Goal: Task Accomplishment & Management: Manage account settings

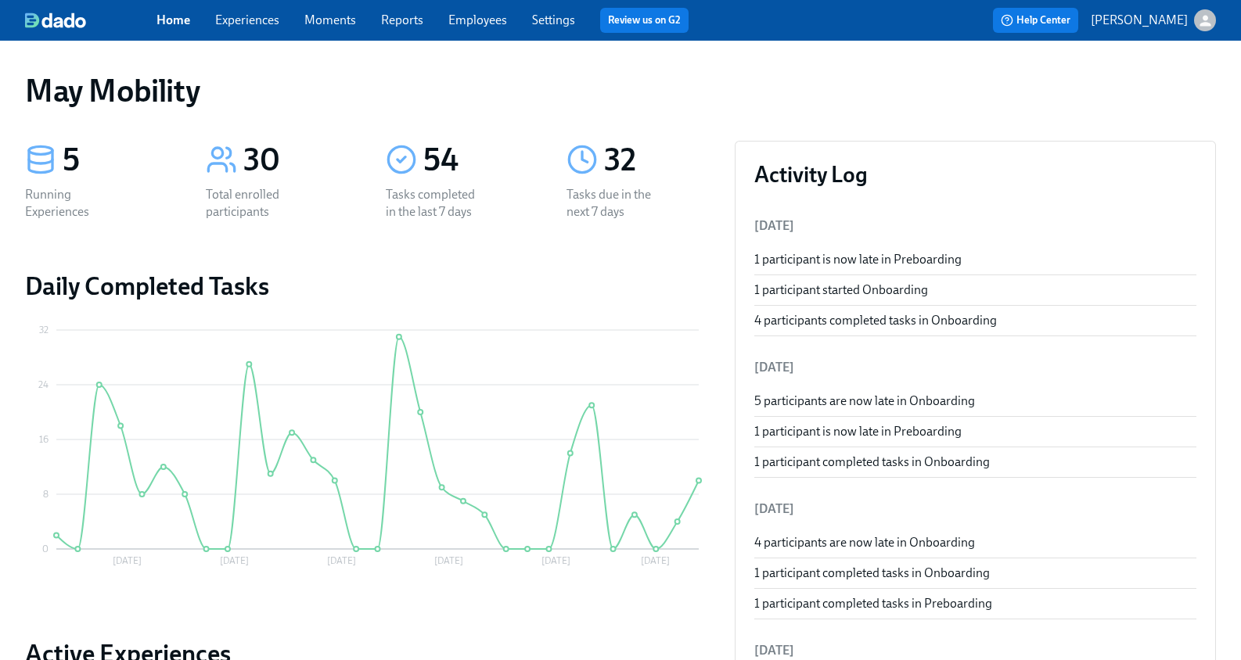
click at [297, 1] on div "Home Experiences Moments Reports Employees Settings Review us on G2 Help Center…" at bounding box center [620, 20] width 1241 height 41
click at [266, 15] on link "Experiences" at bounding box center [247, 20] width 64 height 15
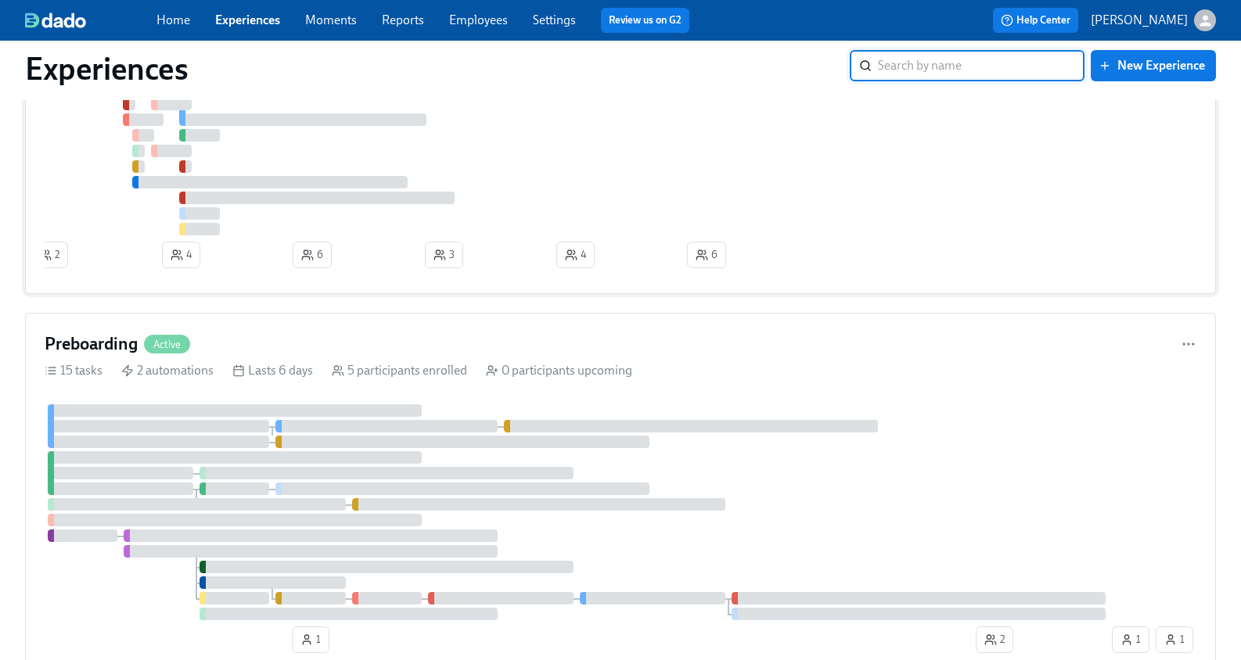
scroll to position [412, 0]
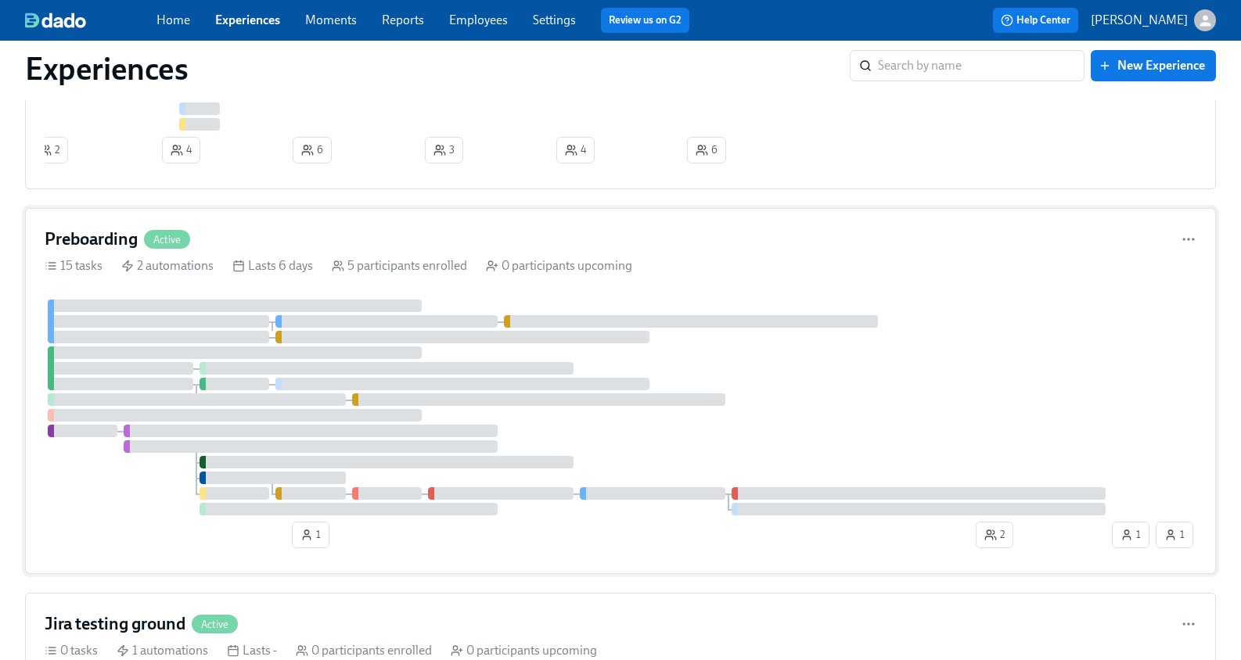
click at [160, 251] on div "Preboarding Active" at bounding box center [118, 239] width 146 height 23
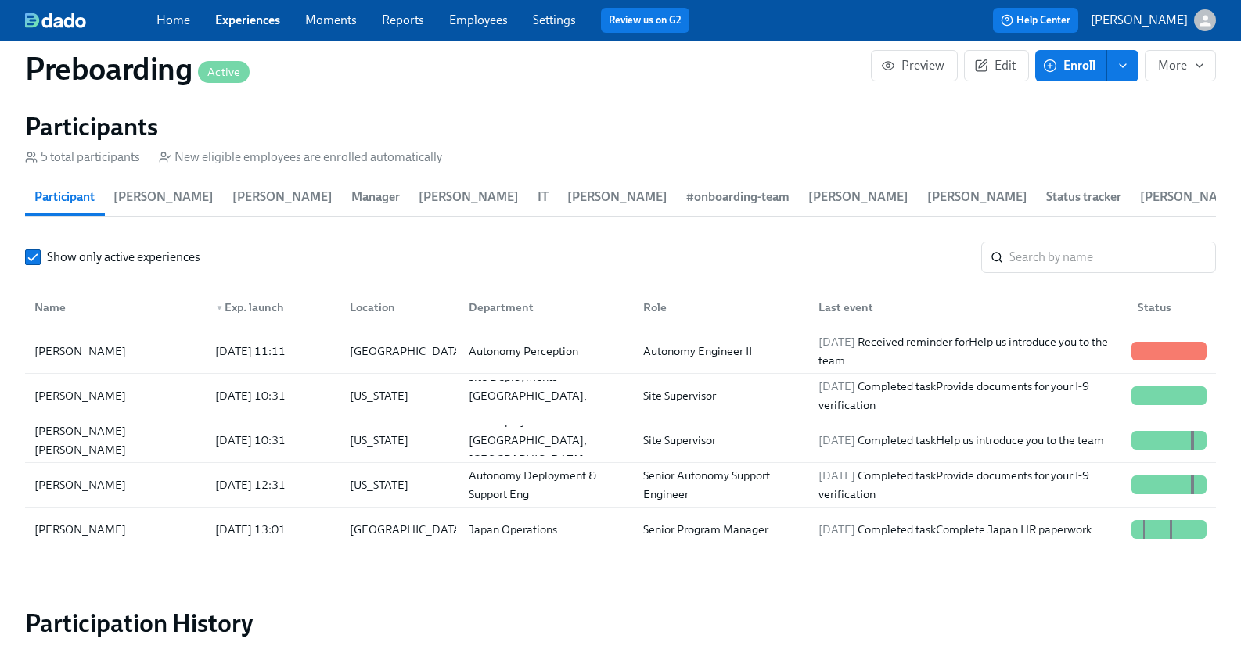
scroll to position [1635, 0]
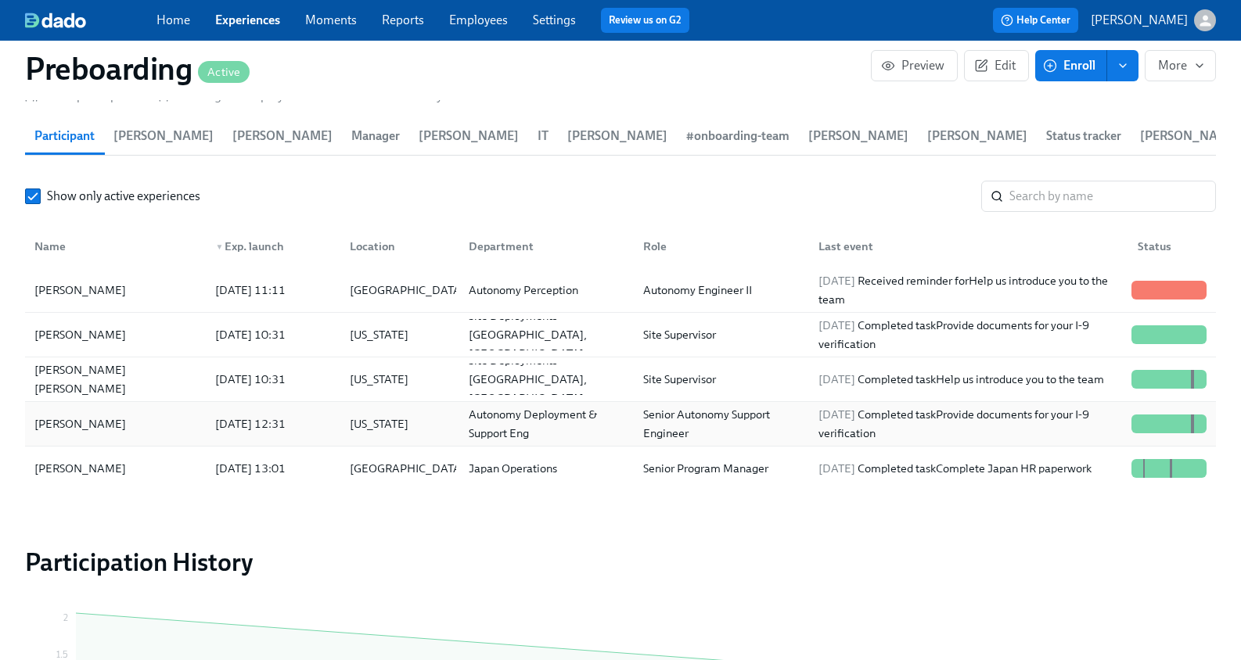
click at [150, 413] on div "Nissa Mayhoub" at bounding box center [115, 423] width 174 height 31
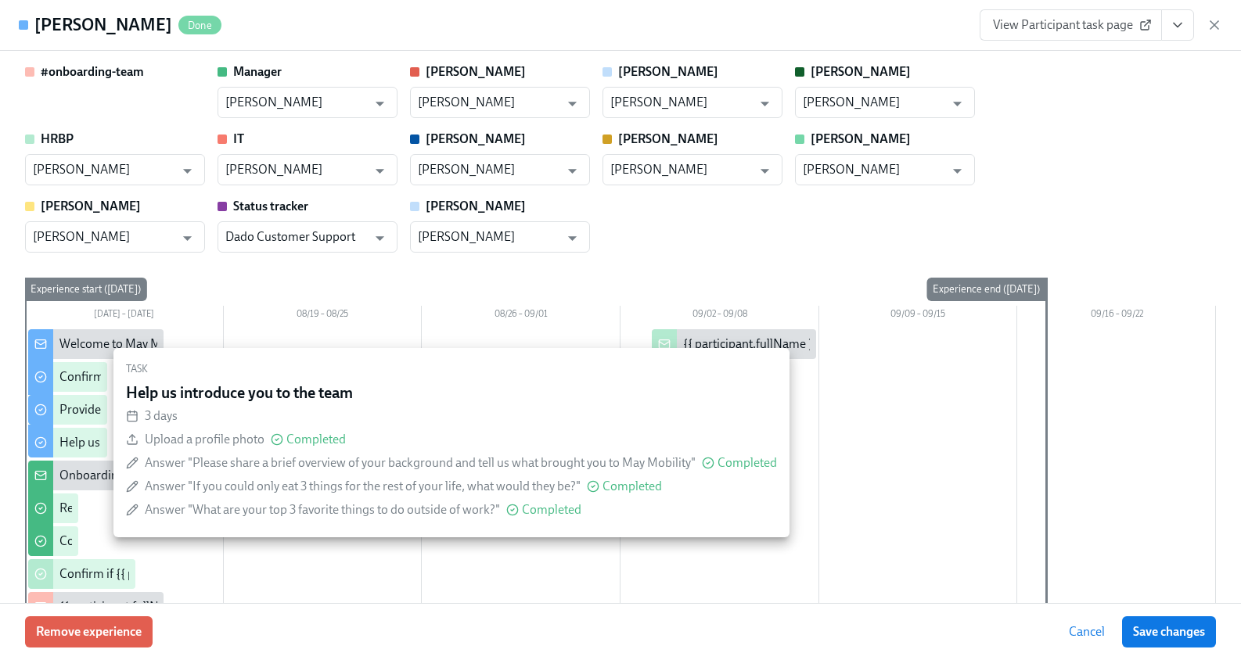
click at [67, 452] on div "Help us introduce you to the team" at bounding box center [67, 443] width 79 height 30
click at [42, 440] on input "checkbox" at bounding box center [41, 443] width 14 height 14
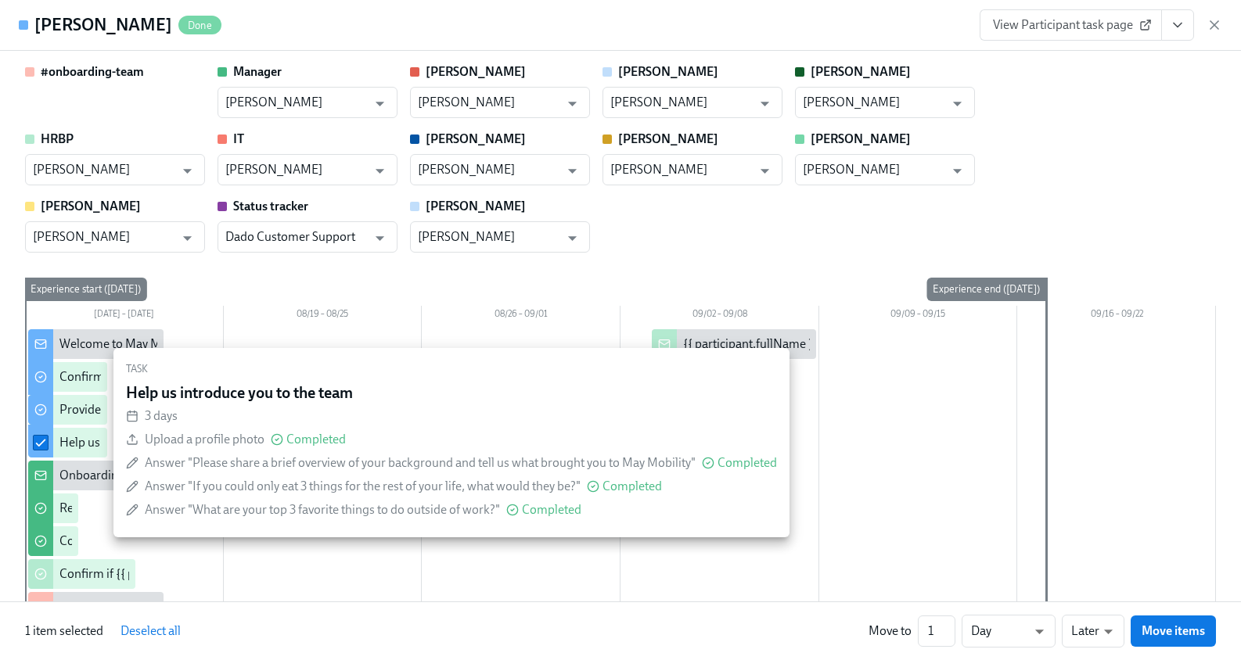
click at [42, 440] on input "checkbox" at bounding box center [41, 443] width 14 height 14
checkbox input "false"
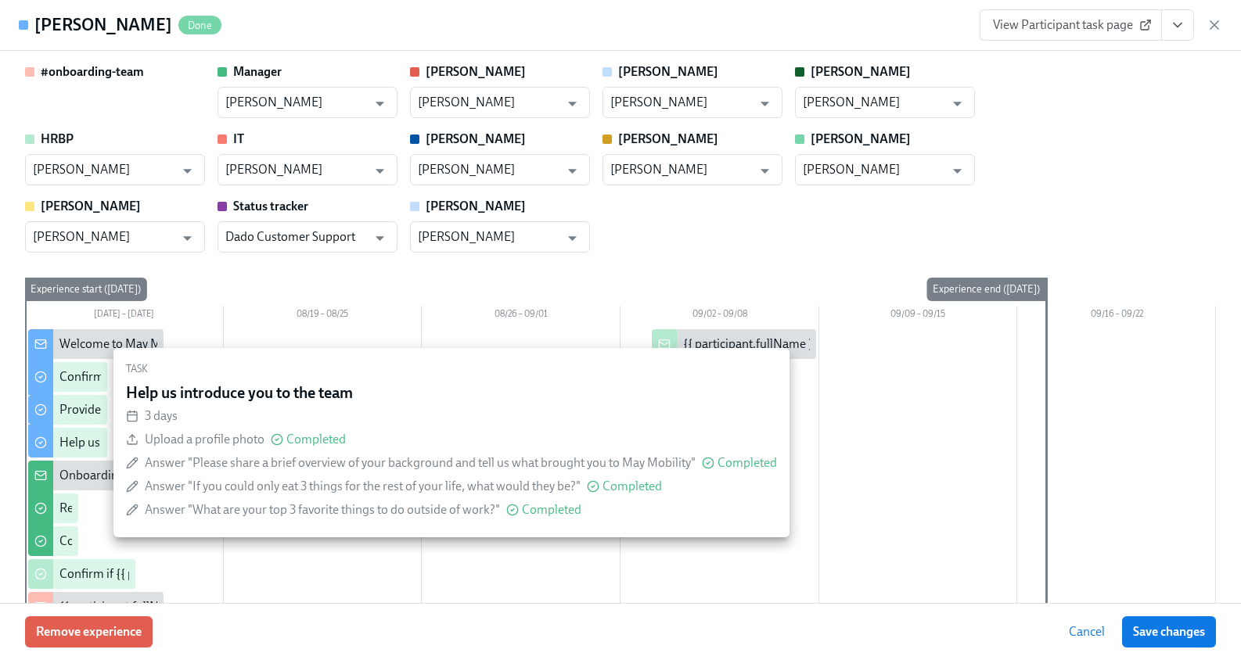
click at [76, 442] on div "Help us introduce you to the team" at bounding box center [148, 442] width 179 height 17
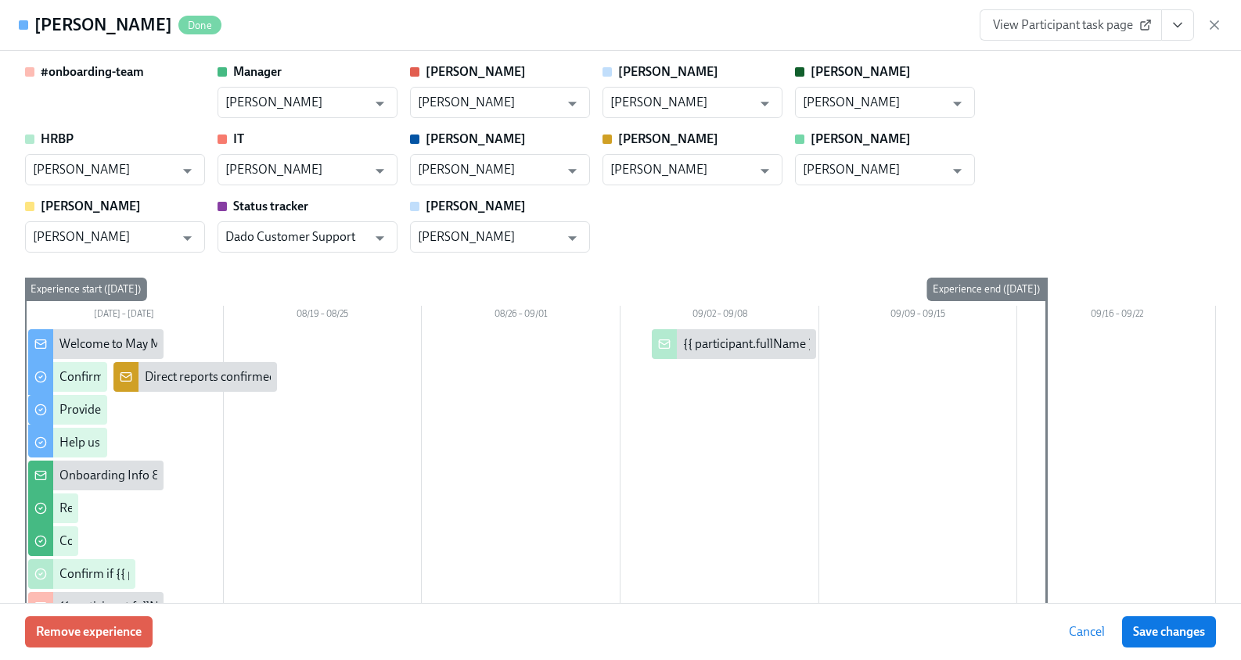
click at [1093, 16] on link "View Participant task page" at bounding box center [1070, 24] width 182 height 31
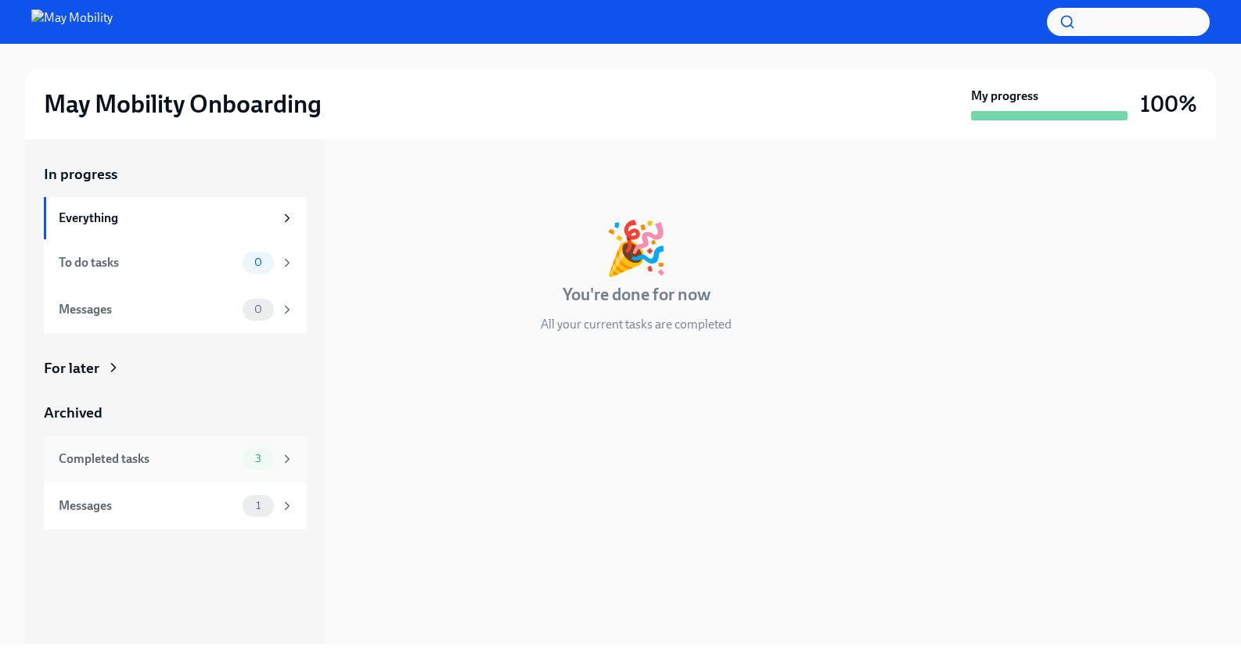
click at [149, 464] on div "Completed tasks" at bounding box center [148, 459] width 178 height 17
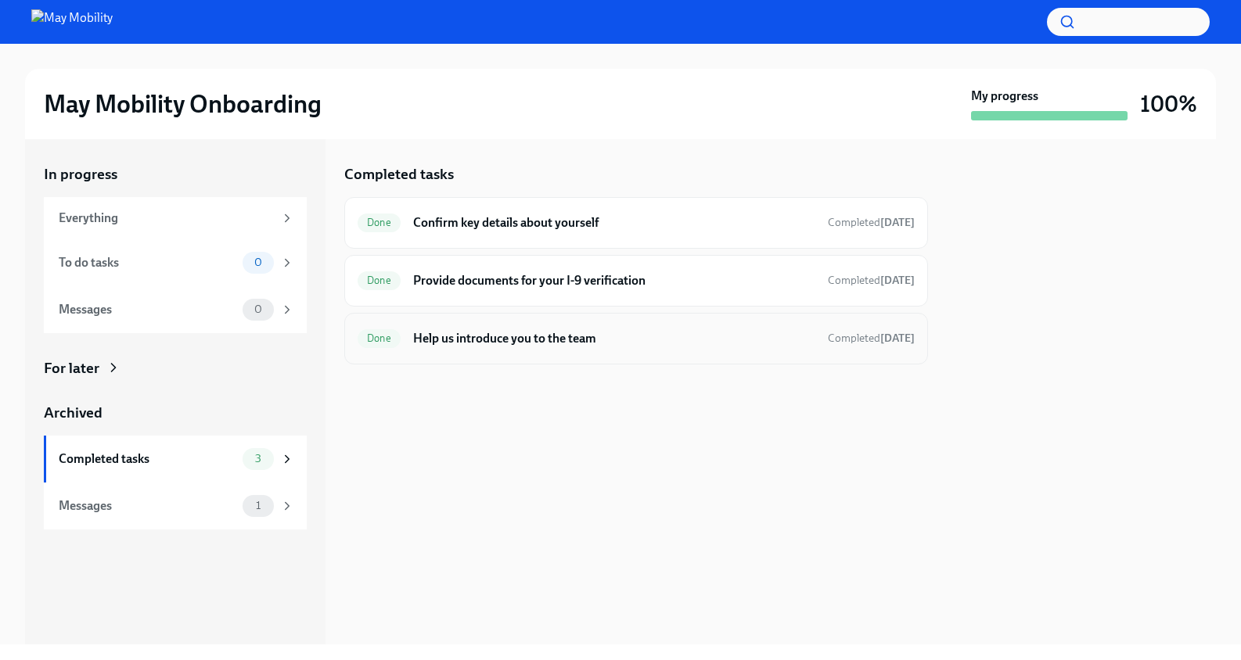
click at [534, 343] on h6 "Help us introduce you to the team" at bounding box center [614, 338] width 402 height 17
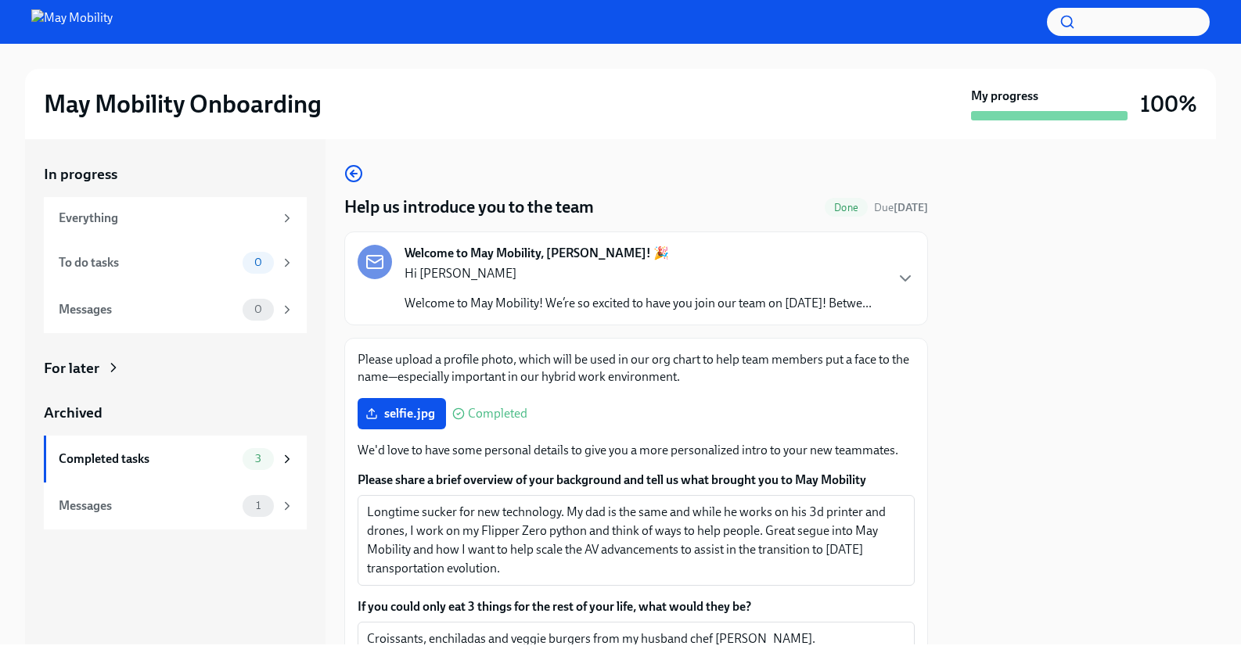
scroll to position [157, 0]
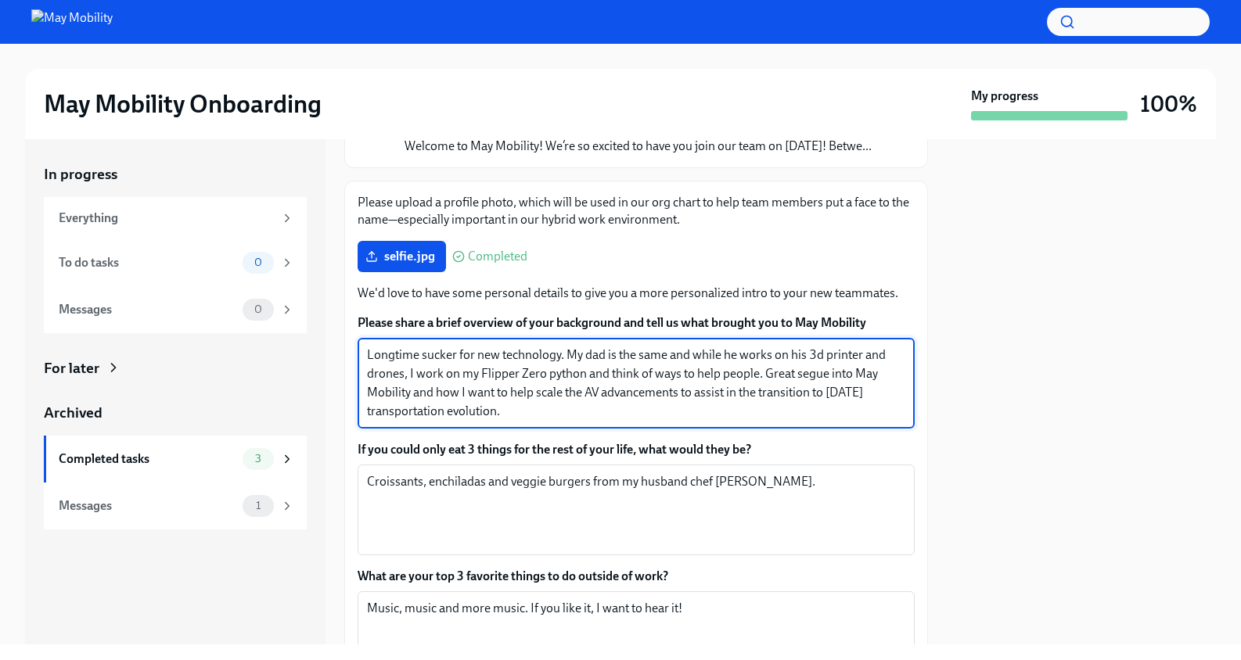
click at [586, 421] on textarea "Longtime sucker for new technology. My dad is the same and while he works on hi…" at bounding box center [636, 383] width 538 height 75
click at [532, 509] on textarea "Croissants, enchiladas and veggie burgers from my husband chef Kareem." at bounding box center [636, 510] width 538 height 75
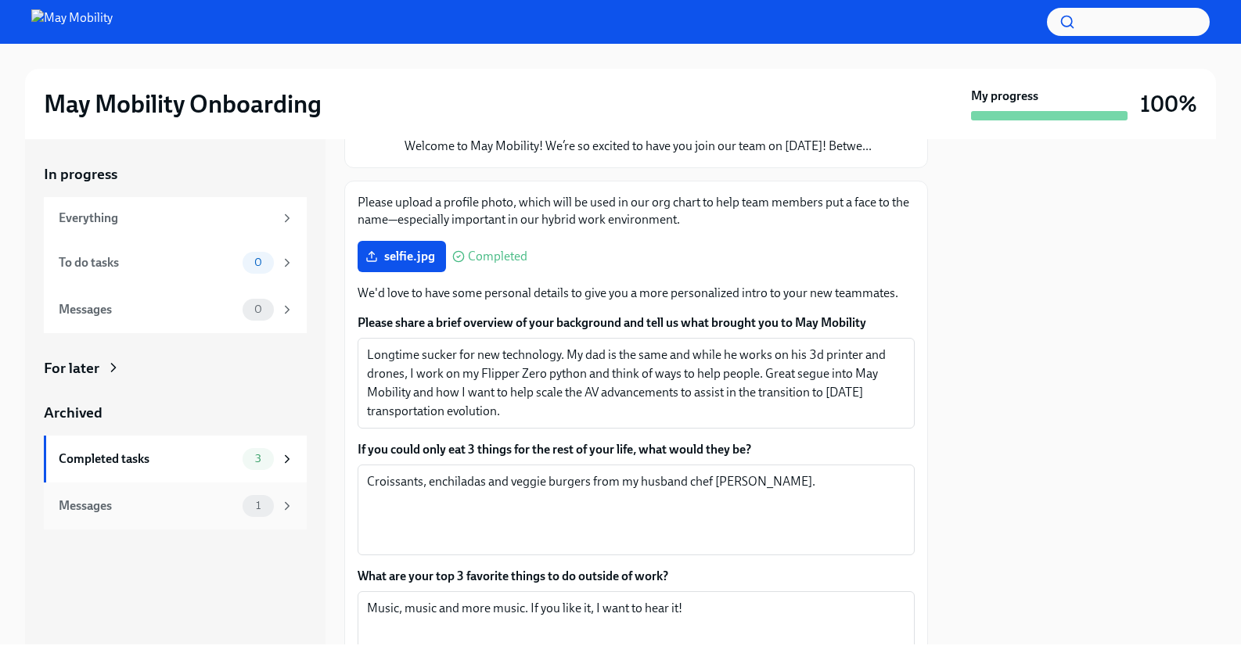
scroll to position [318, 0]
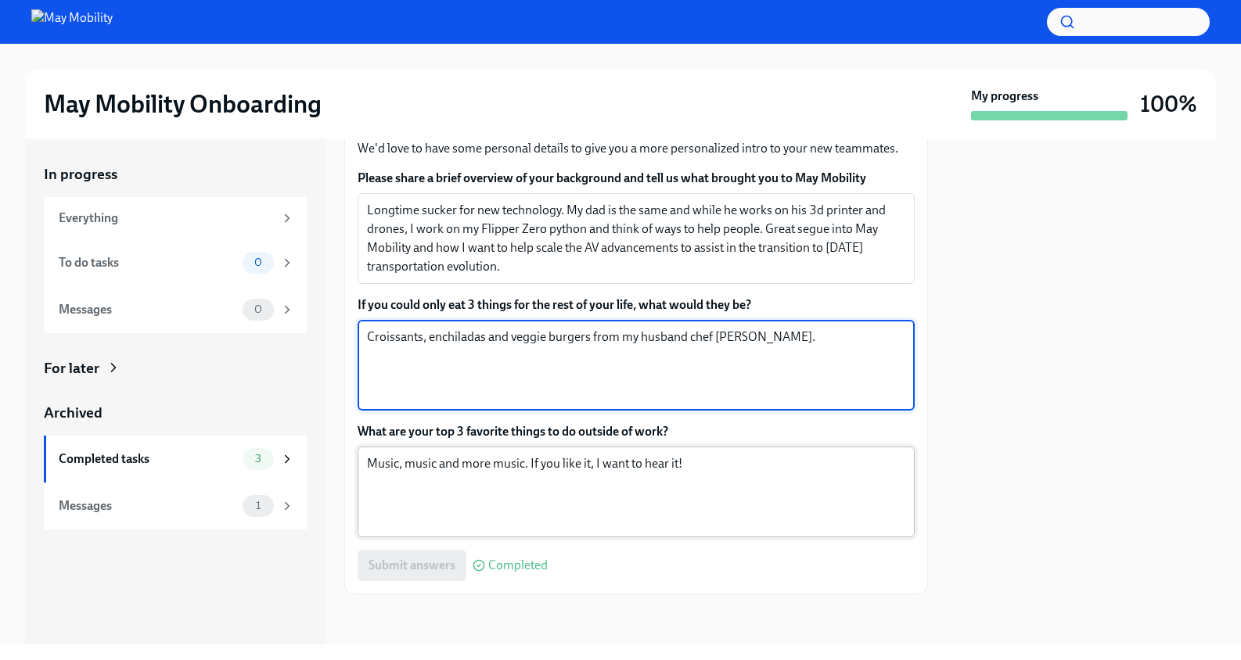
click at [585, 483] on textarea "Music, music and more music. If you like it, I want to hear it!" at bounding box center [636, 492] width 538 height 75
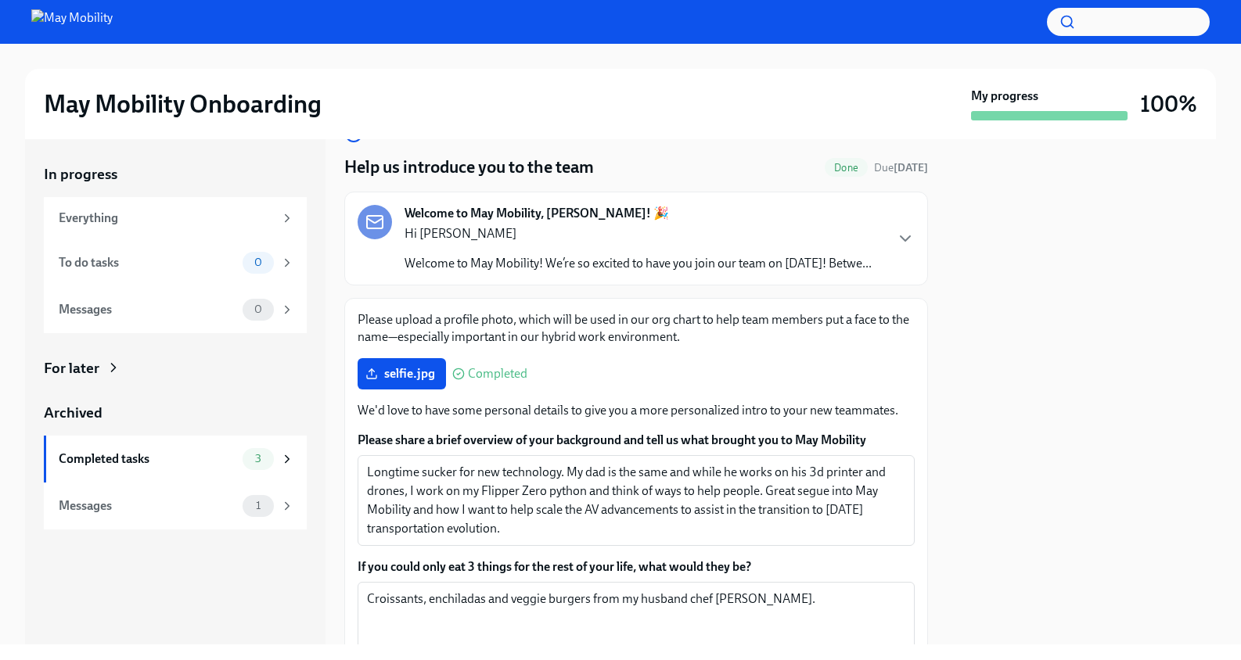
scroll to position [0, 0]
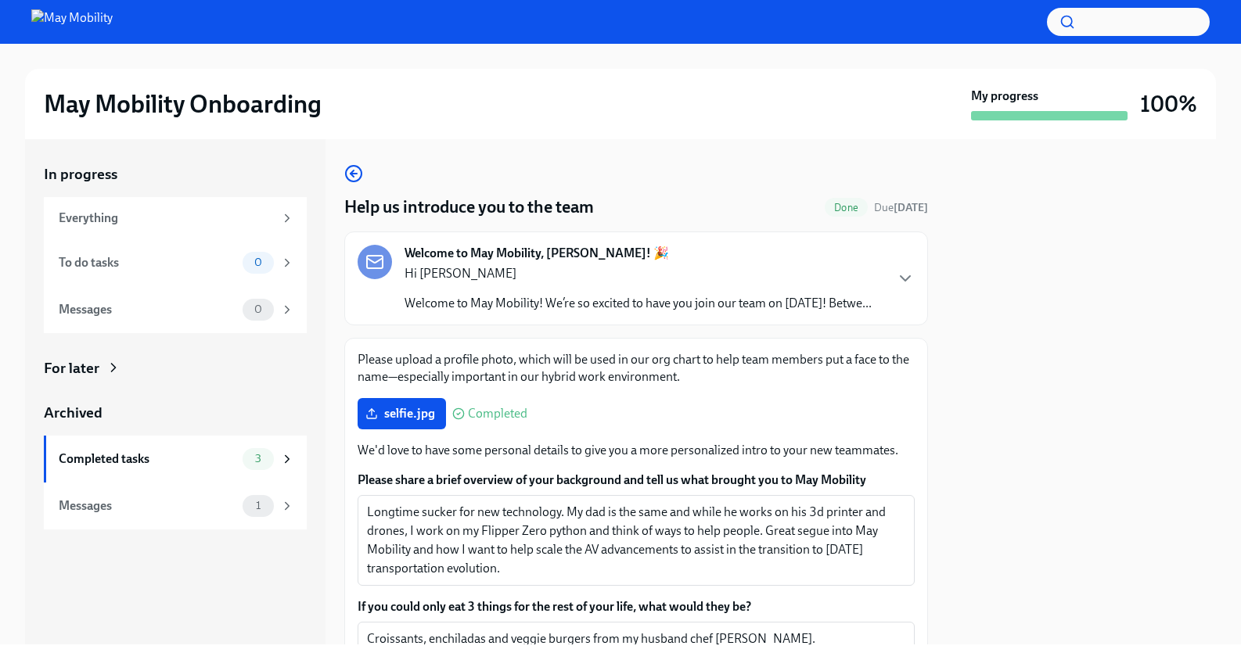
click at [808, 293] on div "Hi Nissa Welcome to May Mobility! We’re so excited to have you join our team on…" at bounding box center [637, 288] width 467 height 47
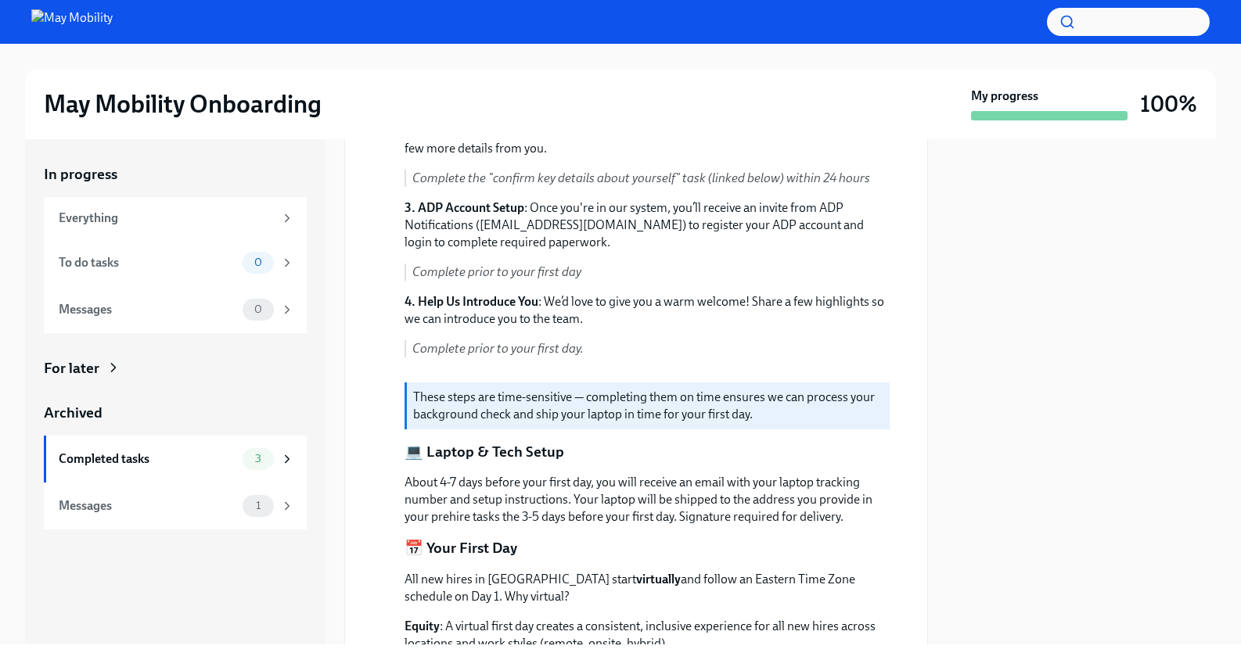
scroll to position [393, 0]
click at [237, 462] on div "Completed tasks 3" at bounding box center [176, 459] width 235 height 22
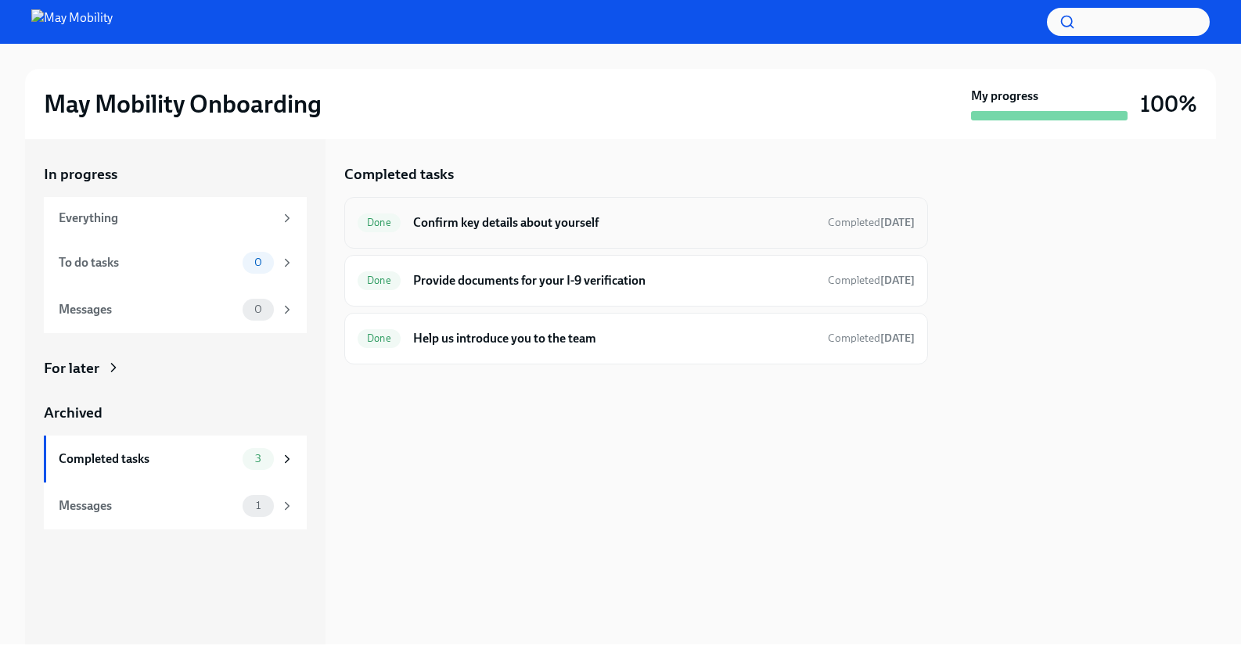
click at [606, 231] on div "Done Confirm key details about yourself Completed Aug 12th" at bounding box center [636, 222] width 557 height 25
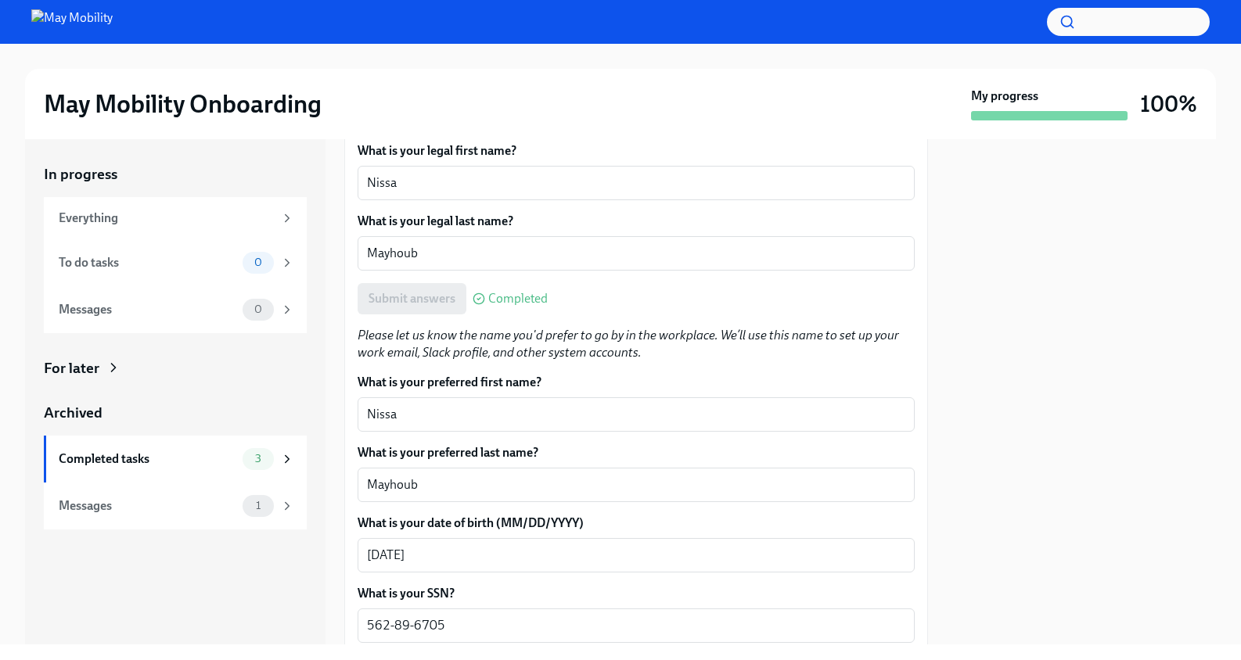
scroll to position [273, 0]
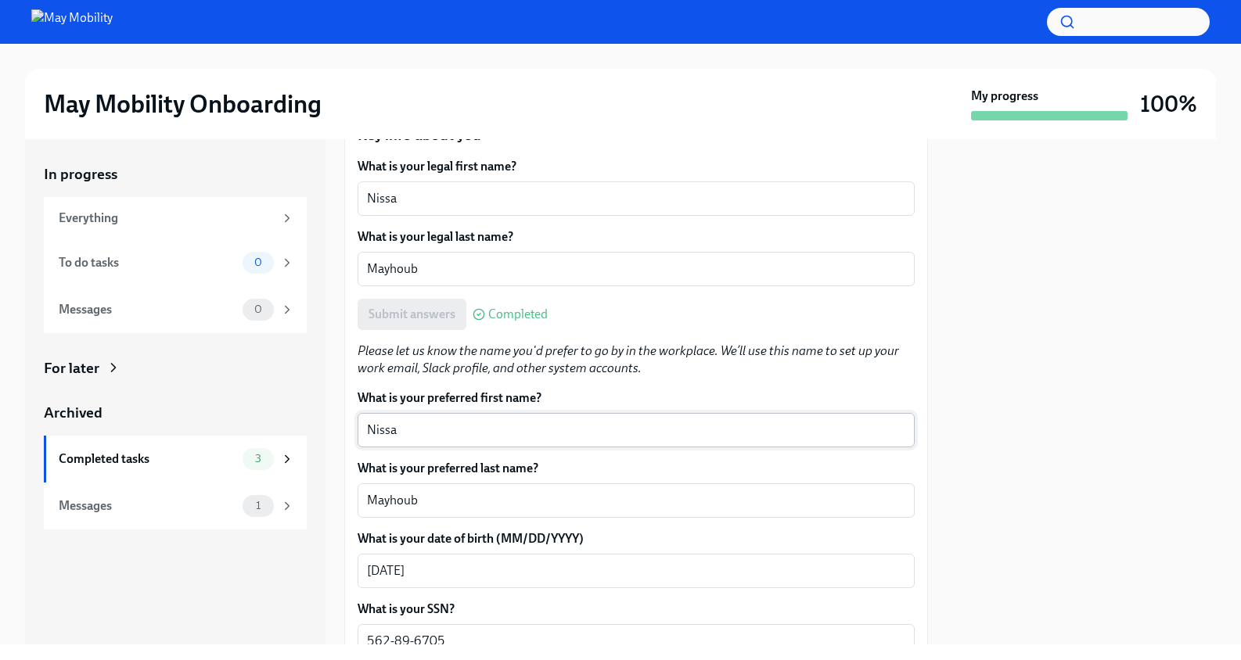
click at [568, 440] on textarea "Nissa" at bounding box center [636, 430] width 538 height 19
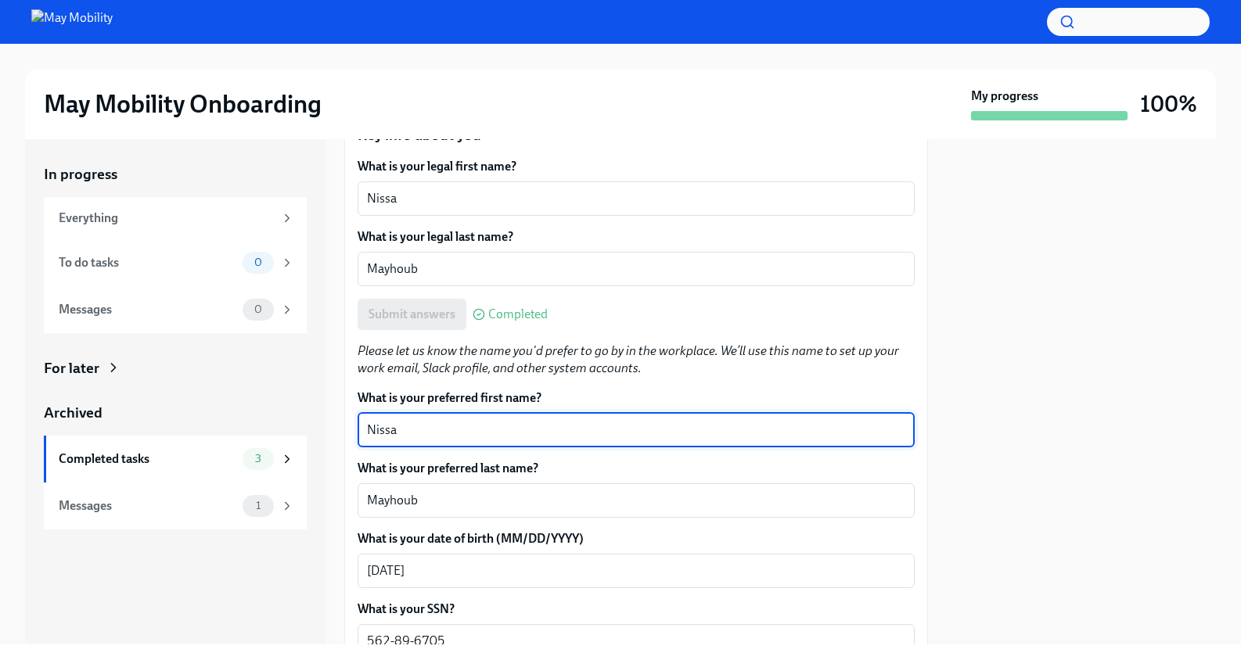
click at [568, 440] on textarea "Nissa" at bounding box center [636, 430] width 538 height 19
click at [583, 502] on div "Mayhoub x ​" at bounding box center [636, 500] width 557 height 34
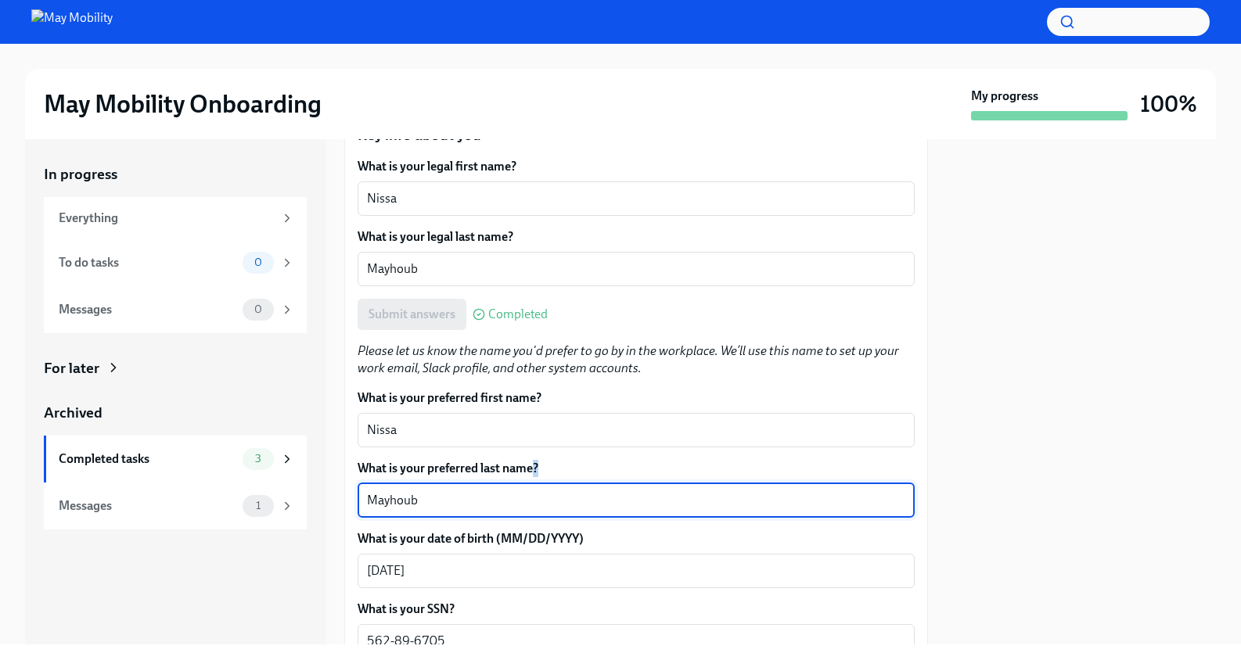
click at [583, 502] on div "Mayhoub x ​" at bounding box center [636, 500] width 557 height 34
click at [584, 509] on textarea "Mayhoub" at bounding box center [636, 500] width 538 height 19
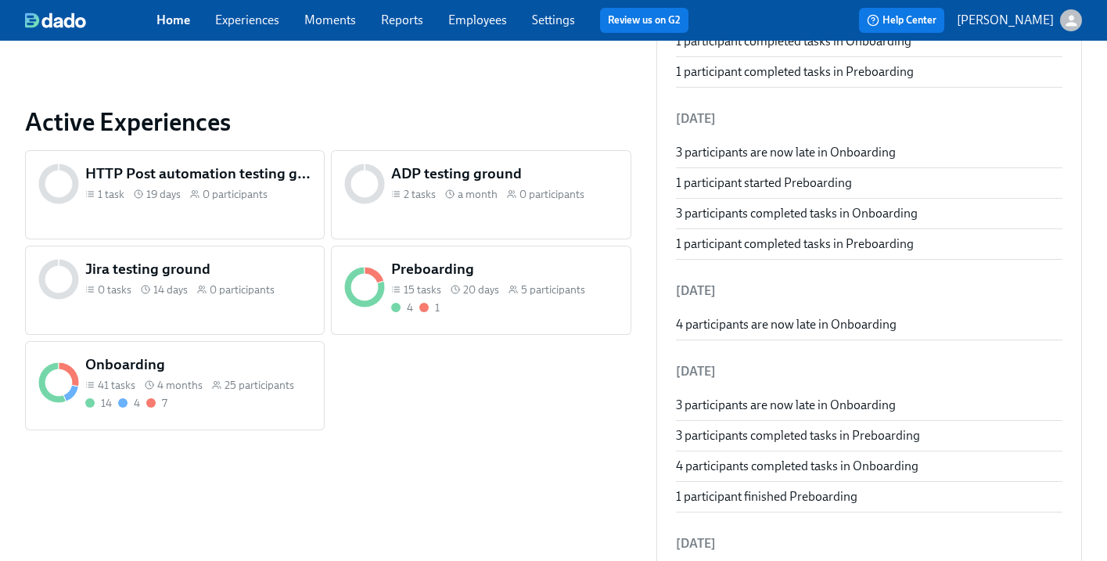
scroll to position [512, 0]
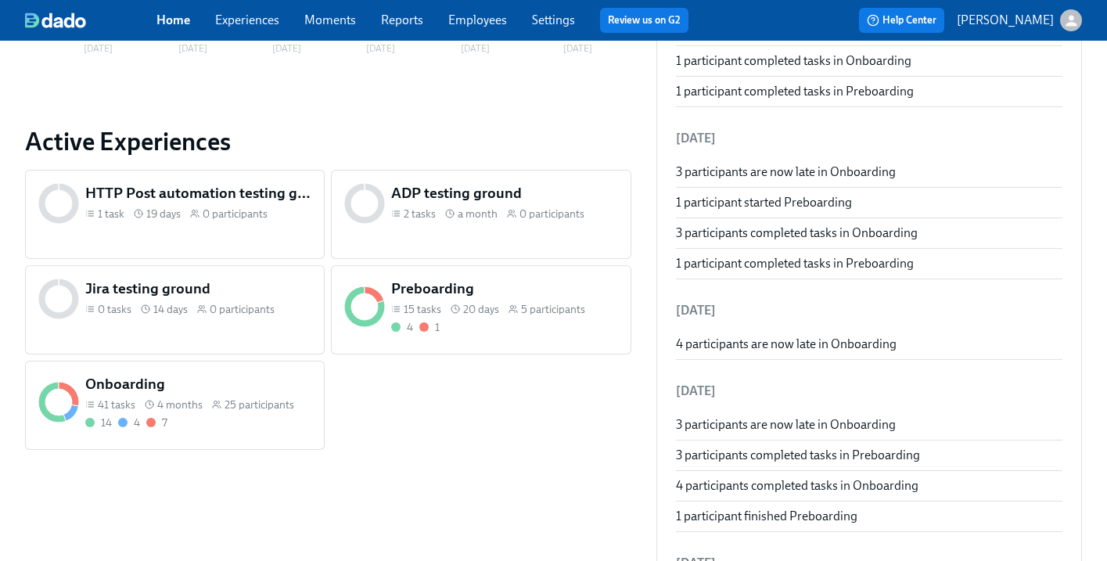
click at [367, 306] on icon at bounding box center [364, 306] width 41 height 41
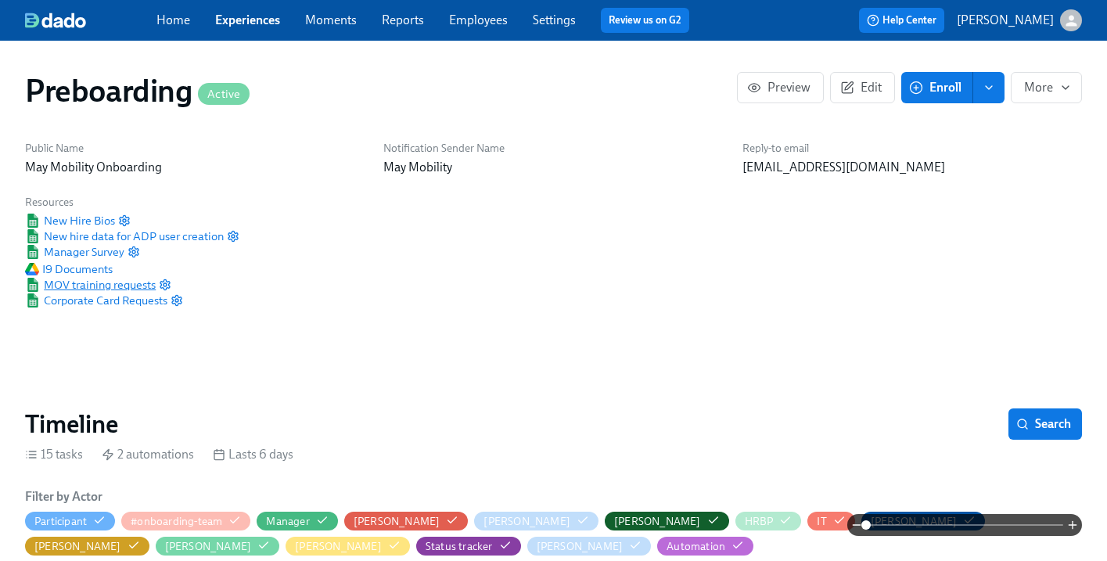
scroll to position [0, 2886]
click at [94, 220] on span "New Hire Bios" at bounding box center [70, 221] width 90 height 16
click at [124, 220] on icon "button" at bounding box center [124, 220] width 13 height 13
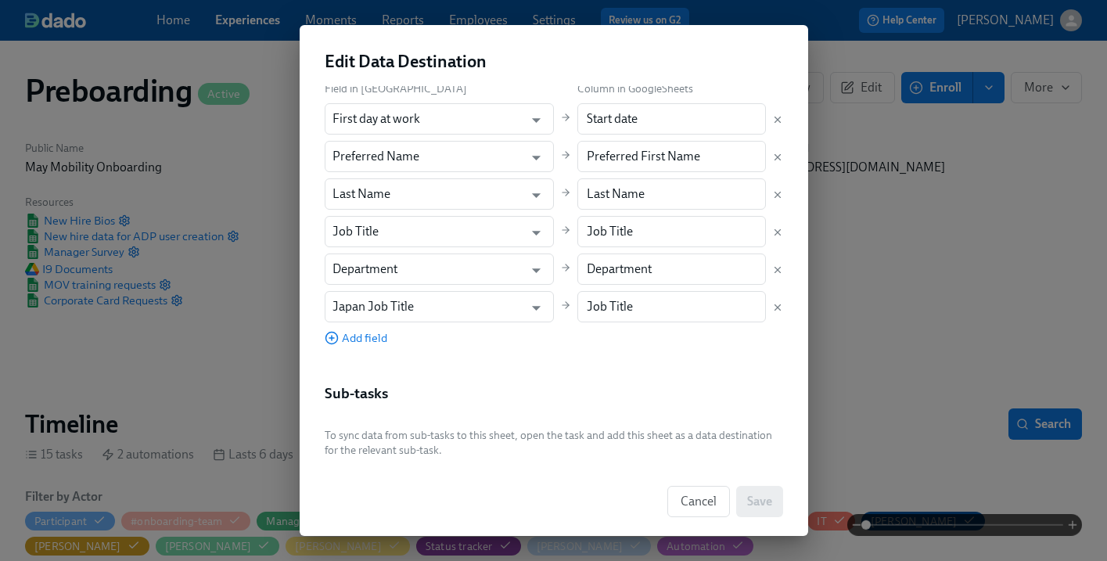
scroll to position [308, 0]
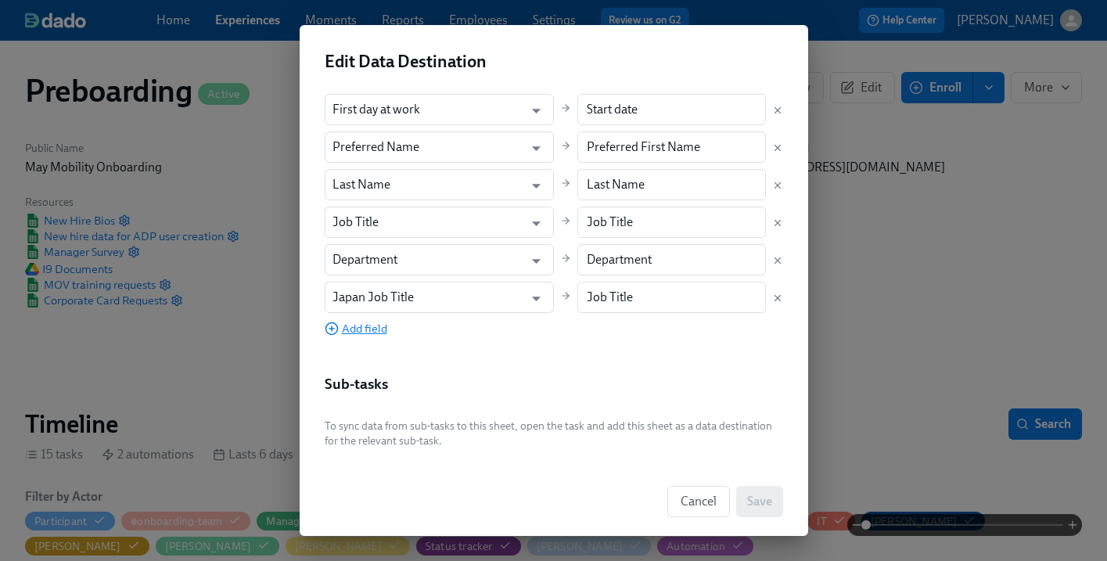
click at [363, 328] on span "Add field" at bounding box center [356, 329] width 63 height 16
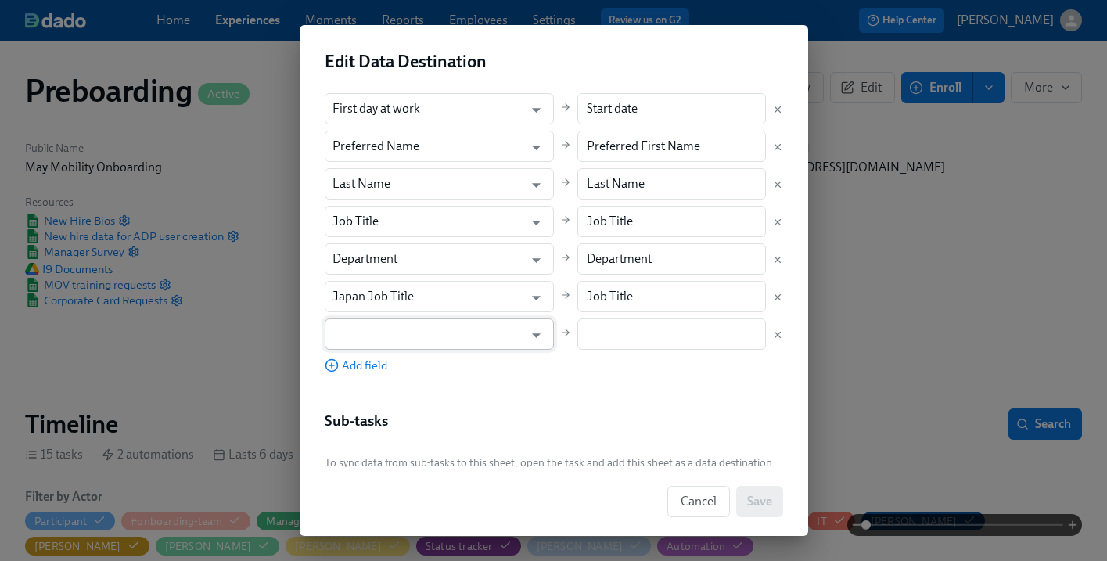
click at [433, 340] on input "text" at bounding box center [428, 333] width 192 height 31
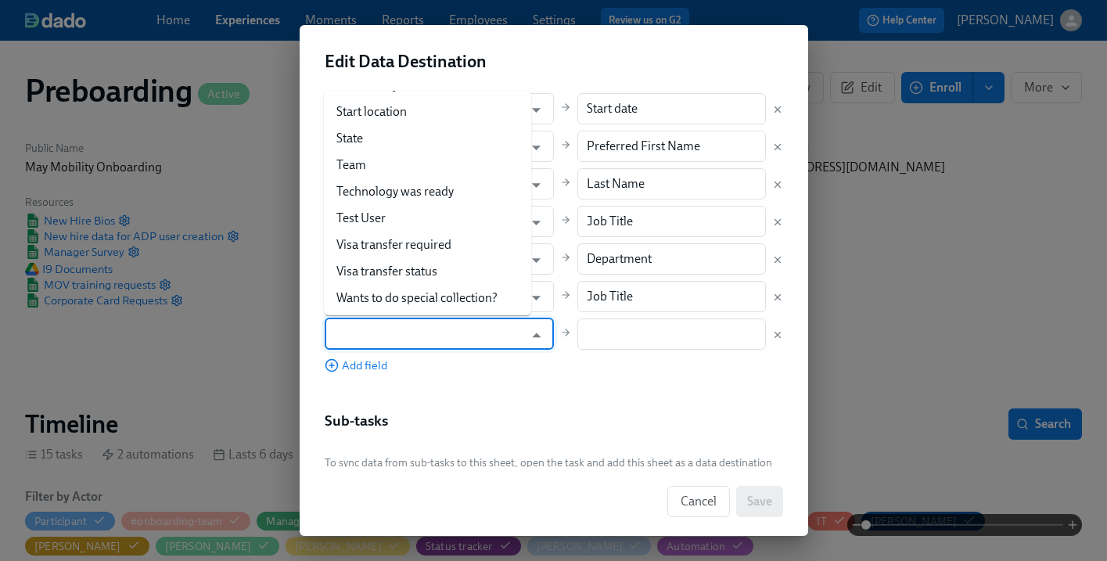
scroll to position [3237, 0]
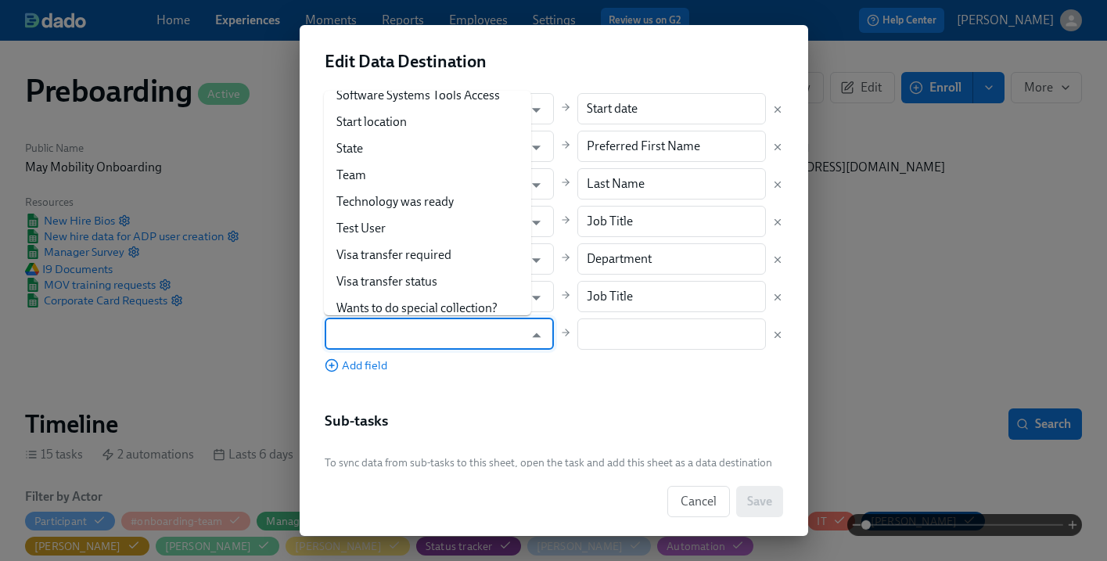
click at [451, 365] on li "Work Email" at bounding box center [427, 378] width 207 height 27
type input "Work Email"
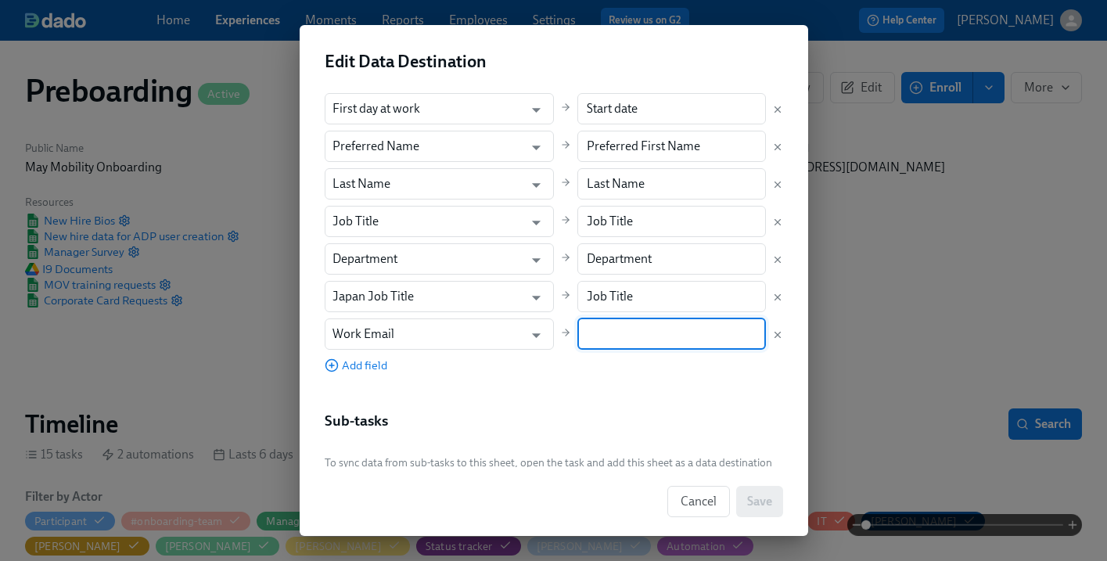
click at [623, 331] on input "text" at bounding box center [671, 333] width 189 height 31
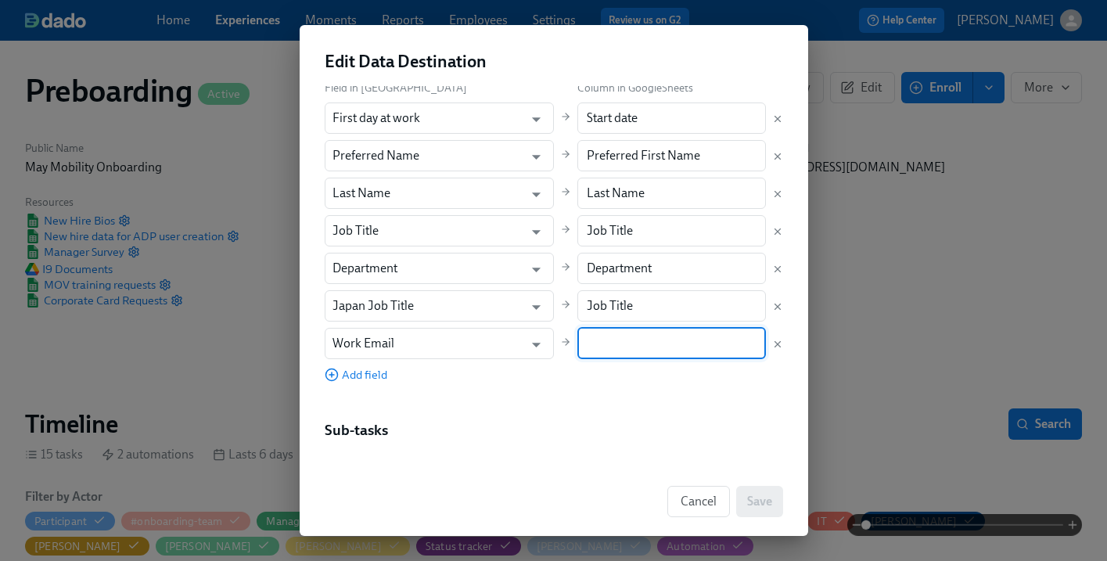
scroll to position [346, 0]
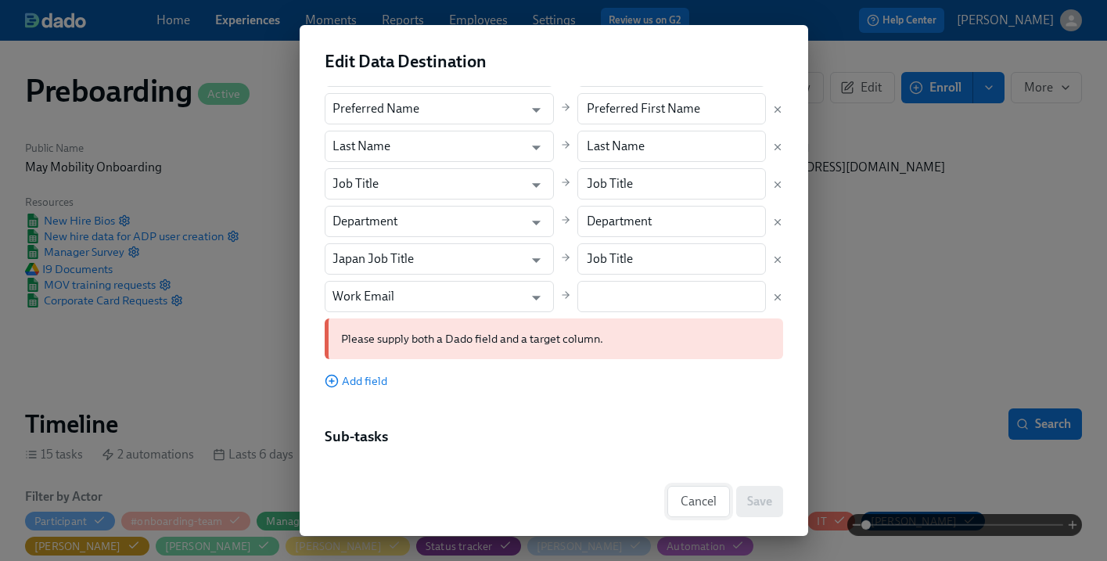
click at [695, 506] on span "Cancel" at bounding box center [699, 502] width 36 height 16
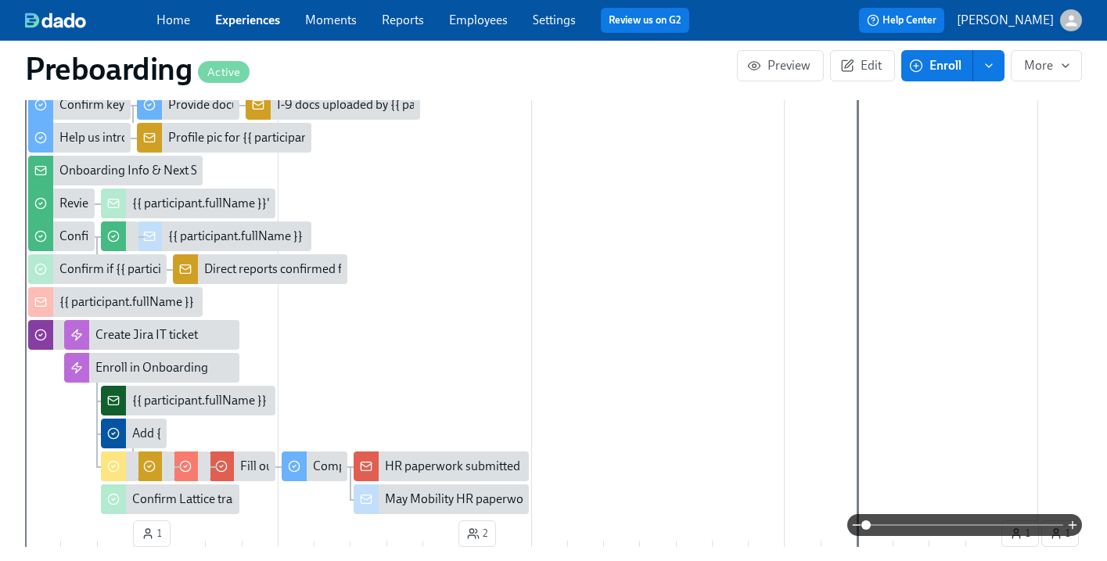
scroll to position [587, 0]
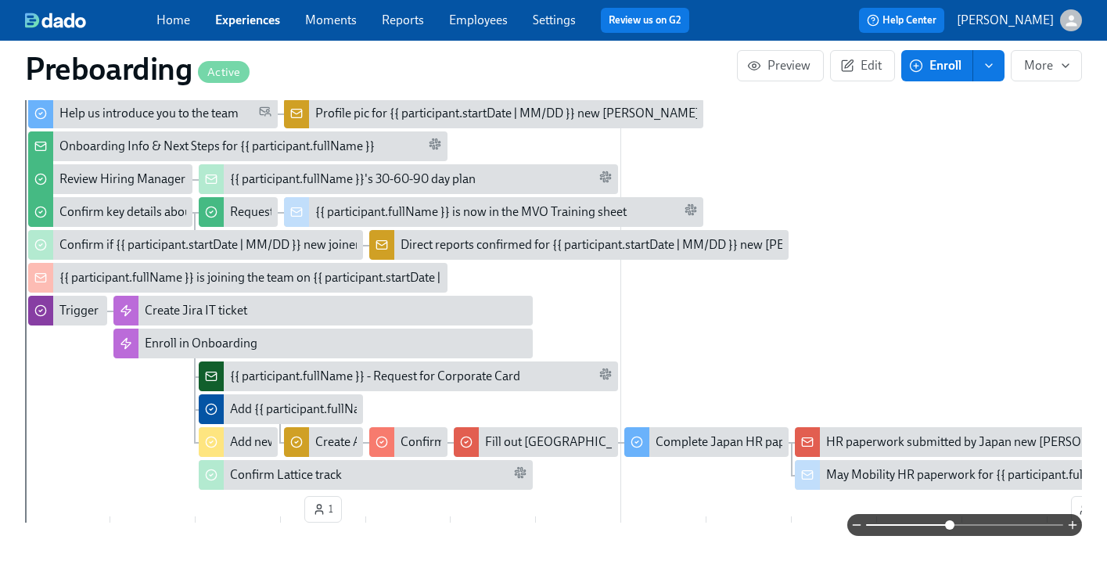
drag, startPoint x: 875, startPoint y: 525, endPoint x: 951, endPoint y: 527, distance: 76.7
click at [951, 527] on span at bounding box center [949, 524] width 9 height 9
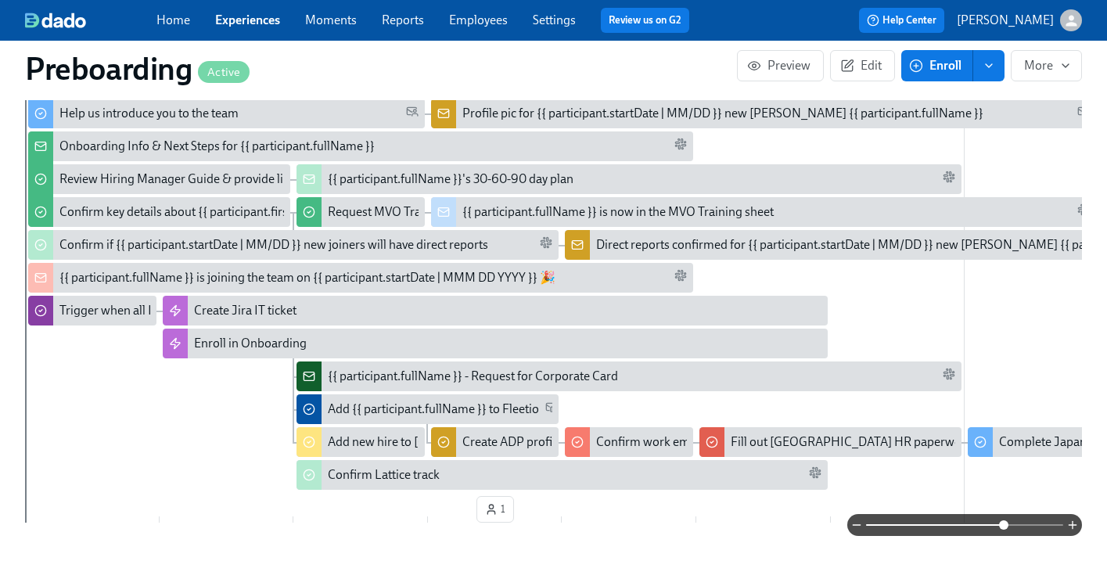
drag, startPoint x: 951, startPoint y: 527, endPoint x: 1004, endPoint y: 536, distance: 53.3
click at [1004, 530] on span at bounding box center [1003, 524] width 9 height 9
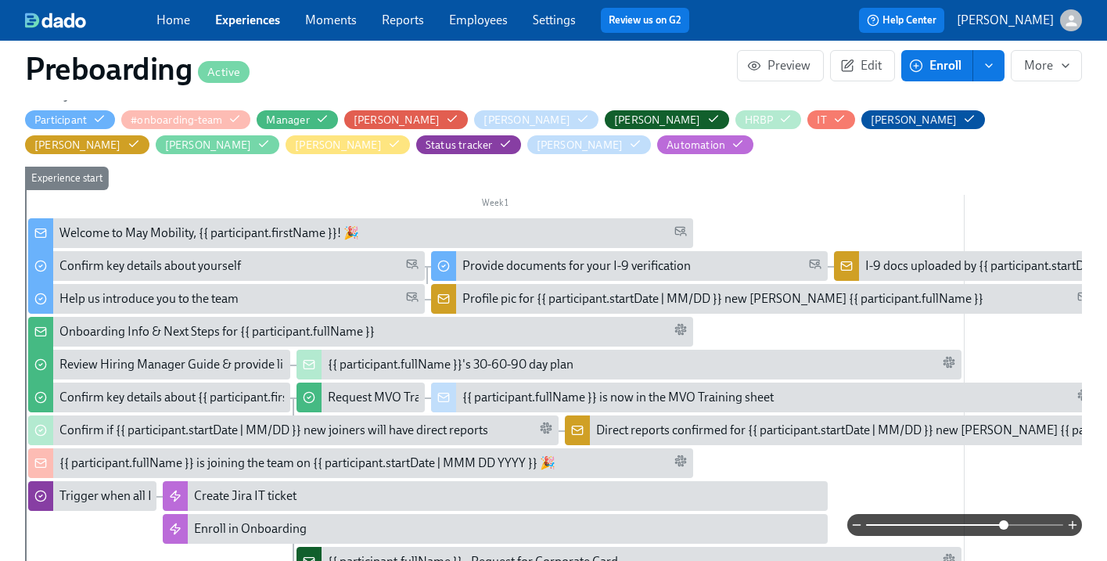
scroll to position [411, 0]
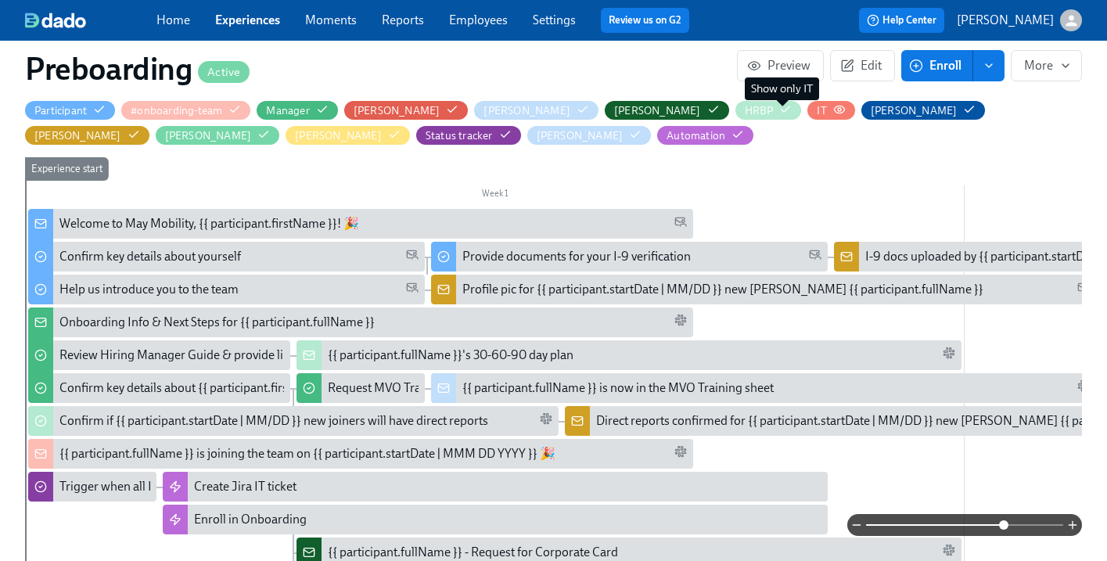
click at [833, 109] on icon "button" at bounding box center [839, 109] width 13 height 13
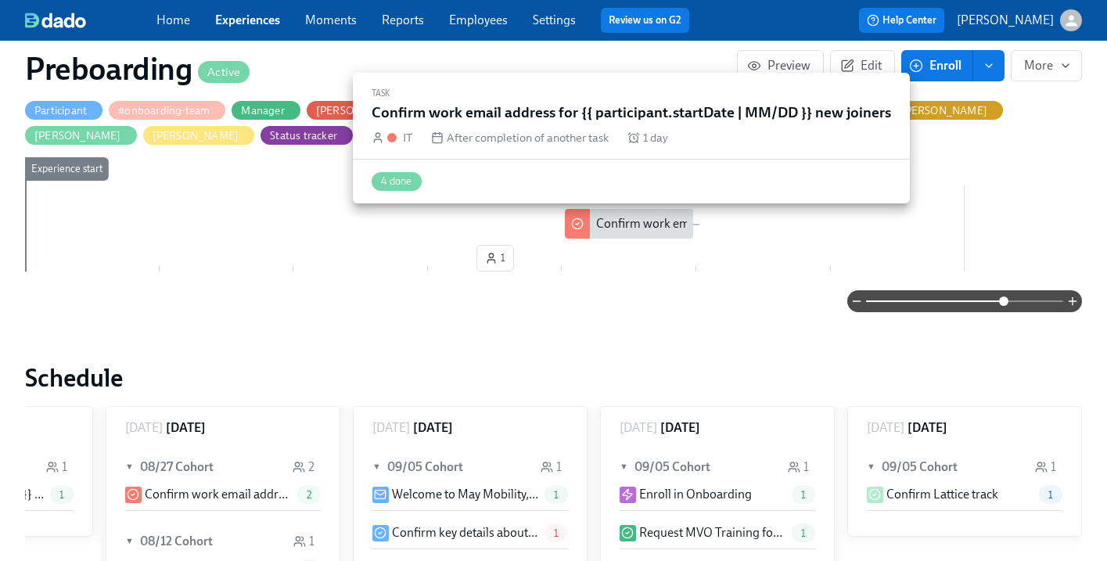
click at [617, 217] on div "Confirm work email address for {{ participant.startDate | MM/DD }} new joiners" at bounding box center [806, 223] width 421 height 17
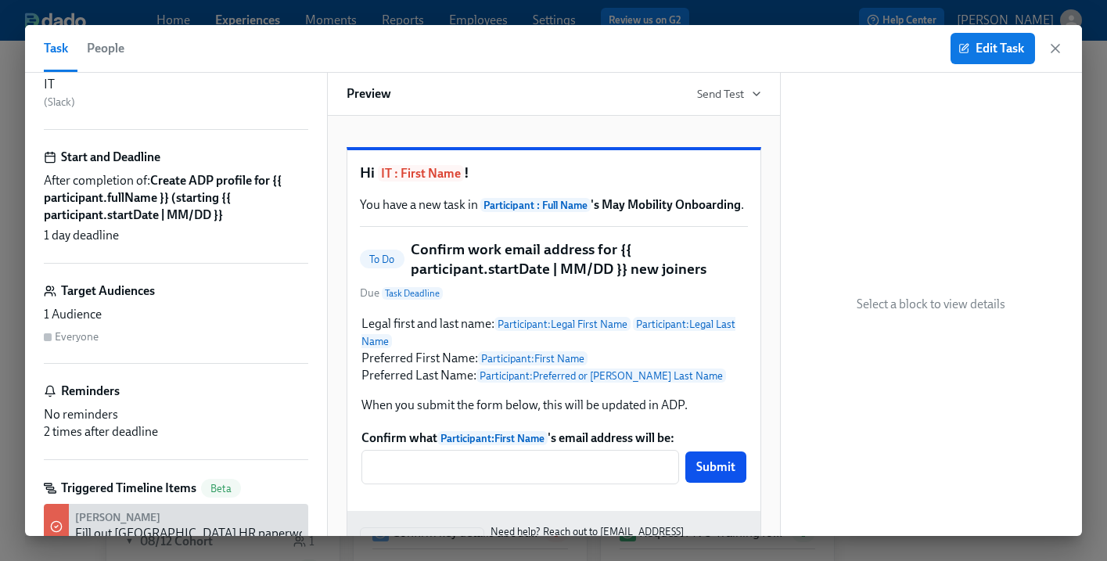
scroll to position [106, 0]
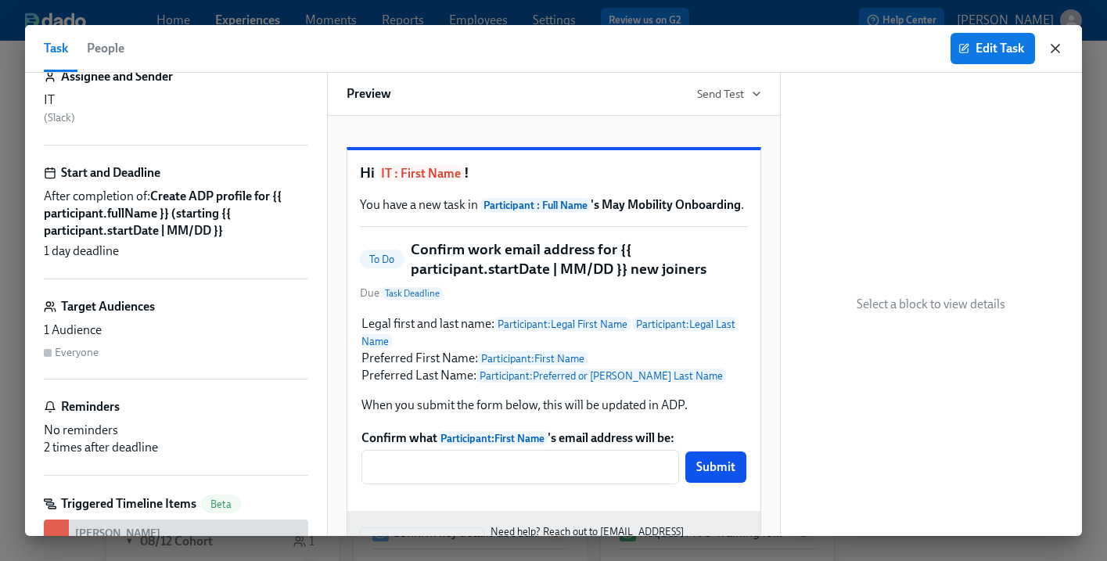
click at [1055, 45] on icon "button" at bounding box center [1056, 49] width 16 height 16
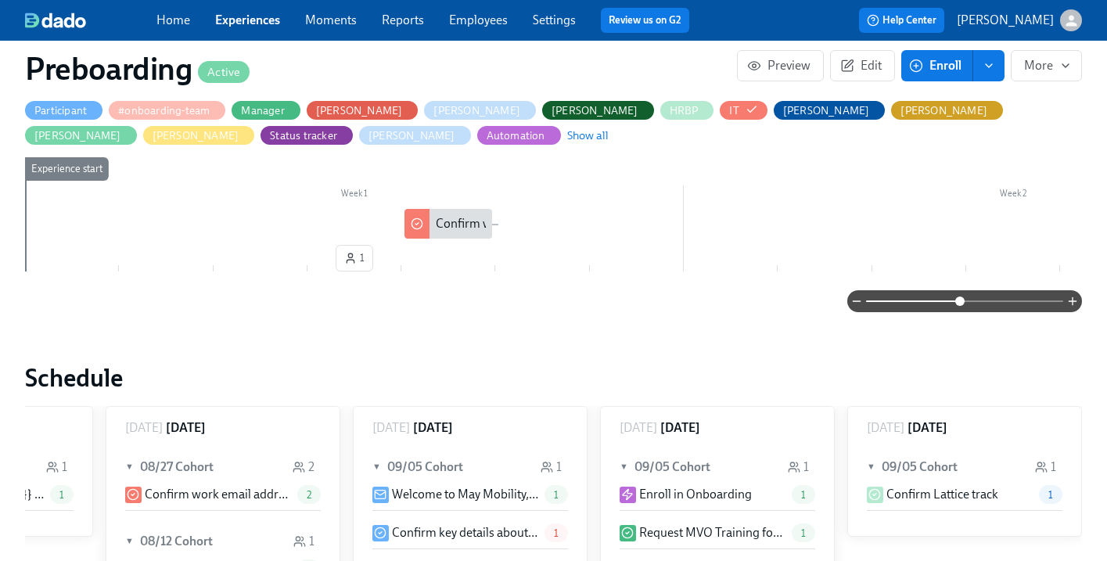
drag, startPoint x: 1005, startPoint y: 311, endPoint x: 960, endPoint y: 311, distance: 44.6
click at [960, 306] on span at bounding box center [959, 301] width 9 height 9
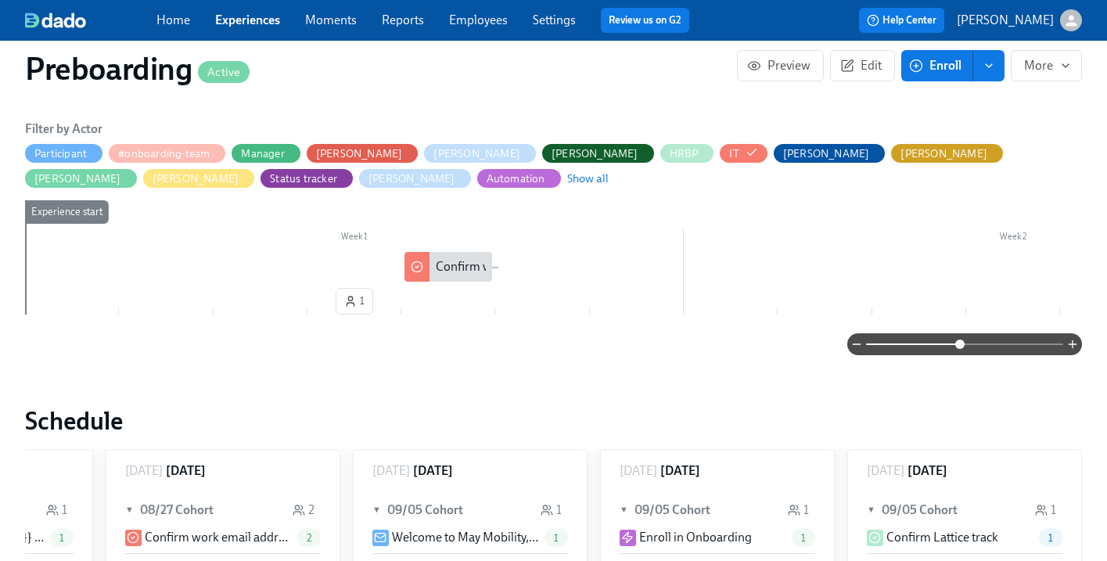
scroll to position [350, 0]
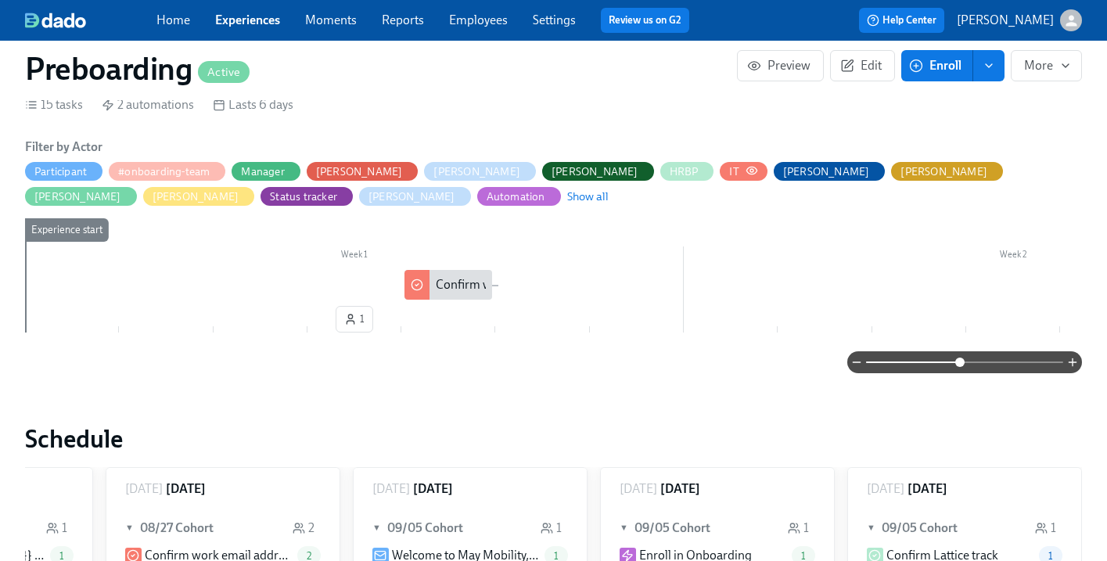
click at [746, 171] on icon "button" at bounding box center [752, 170] width 13 height 13
click at [746, 170] on icon "button" at bounding box center [752, 170] width 13 height 13
click at [567, 196] on span "Show all" at bounding box center [587, 197] width 41 height 16
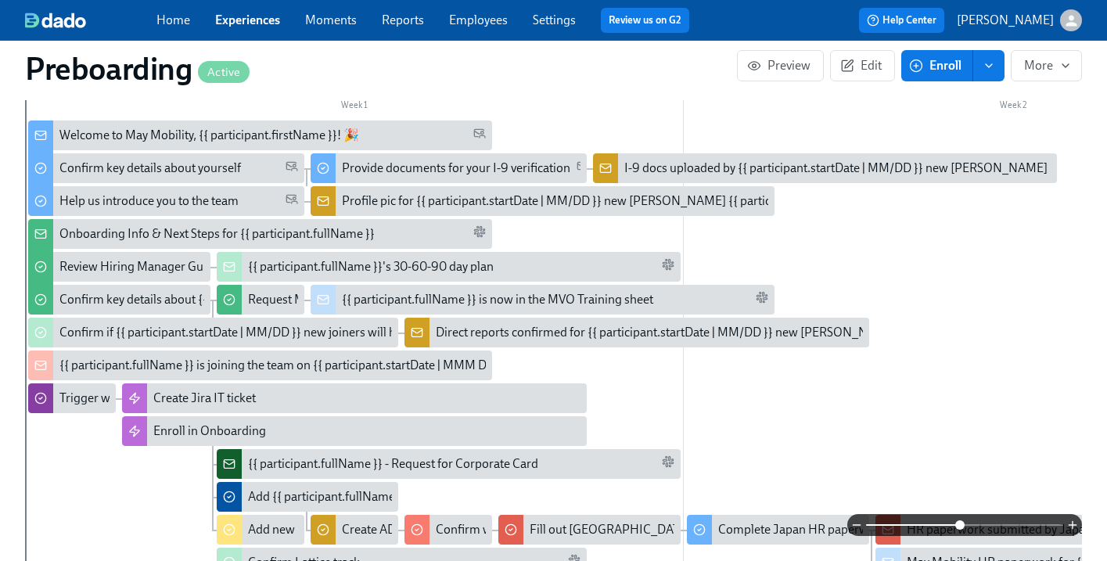
scroll to position [498, 0]
